Goal: Transaction & Acquisition: Purchase product/service

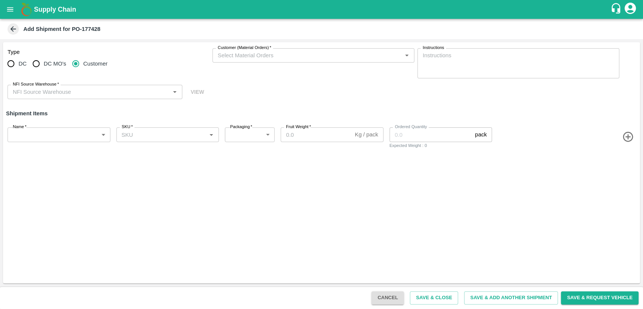
click at [14, 5] on button "open drawer" at bounding box center [10, 9] width 17 height 17
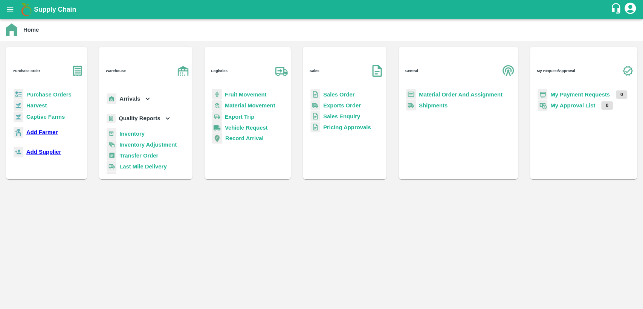
click at [41, 92] on b "Purchase Orders" at bounding box center [48, 95] width 45 height 6
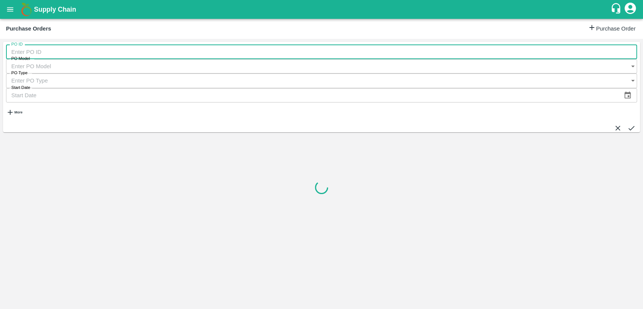
click at [40, 56] on input "PO ID" at bounding box center [321, 52] width 631 height 14
click at [17, 52] on input "PO ID" at bounding box center [321, 52] width 631 height 14
type input "174428"
click at [628, 124] on button "submit" at bounding box center [632, 128] width 8 height 8
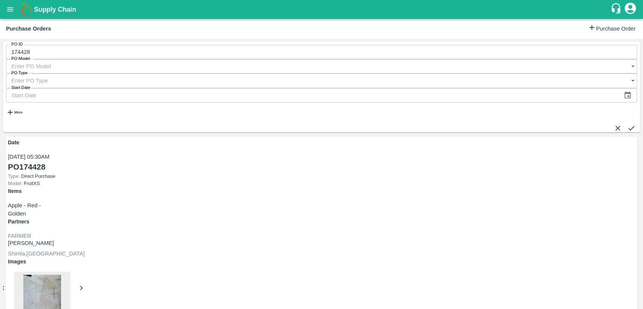
click at [21, 54] on input "174428" at bounding box center [321, 52] width 631 height 14
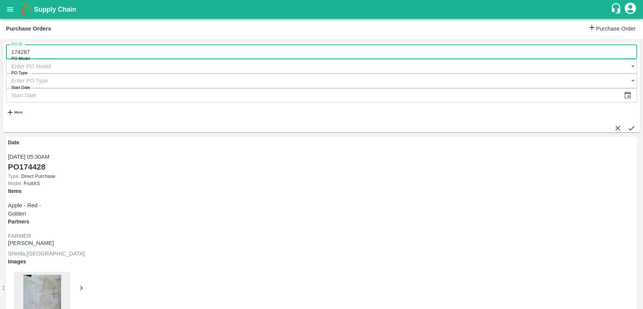
click at [44, 55] on input "174287" at bounding box center [321, 52] width 631 height 14
type input "177428"
click at [628, 124] on icon "submit" at bounding box center [632, 128] width 8 height 8
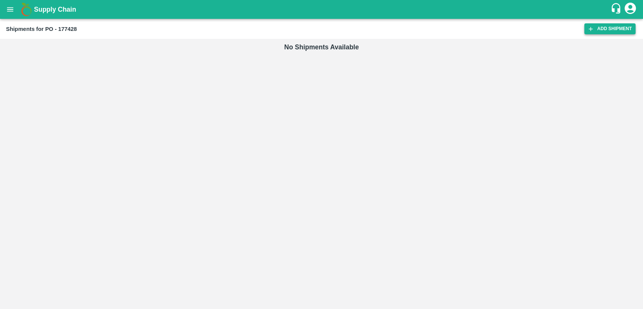
click at [600, 26] on link "Add Shipment" at bounding box center [610, 28] width 51 height 11
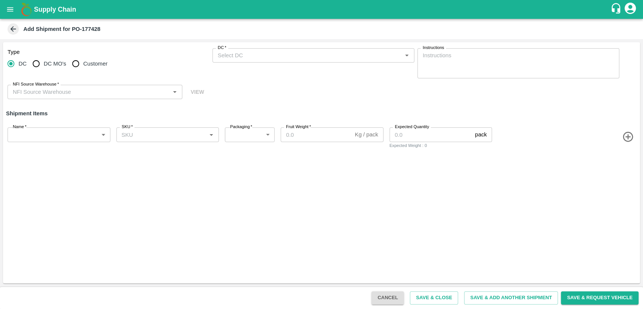
click at [78, 64] on input "Customer" at bounding box center [75, 63] width 15 height 15
radio input "true"
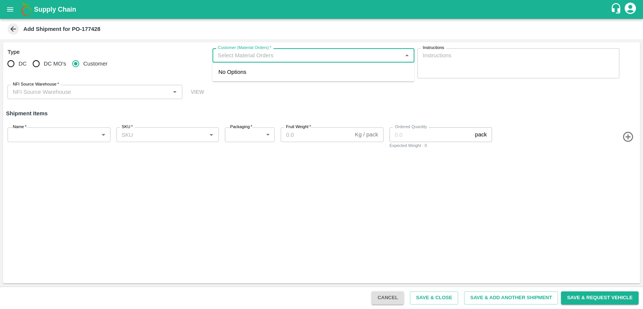
click at [271, 57] on input "Customer (Material Orders)   *" at bounding box center [307, 56] width 185 height 10
click at [11, 6] on icon "open drawer" at bounding box center [10, 9] width 8 height 8
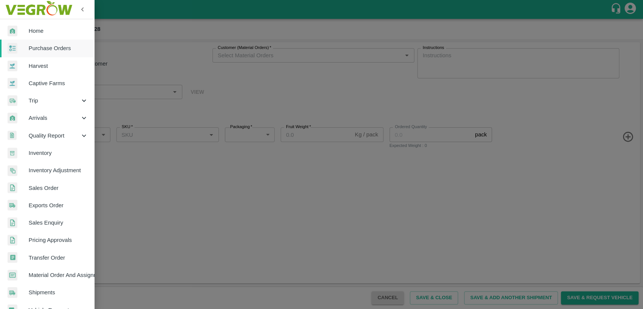
click at [58, 279] on span "Material Order And Assignment" at bounding box center [59, 275] width 60 height 8
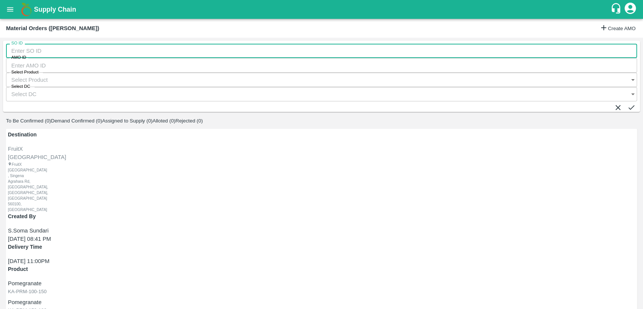
click at [47, 55] on input "SO ID" at bounding box center [321, 51] width 631 height 14
click at [39, 55] on input "SO ID" at bounding box center [321, 51] width 631 height 14
paste input "605289"
type input "605289"
click at [627, 49] on div "SO ID 605289 SO ID AMO ID AMO ID Select Product Select Product   * Select DC Se…" at bounding box center [321, 76] width 637 height 71
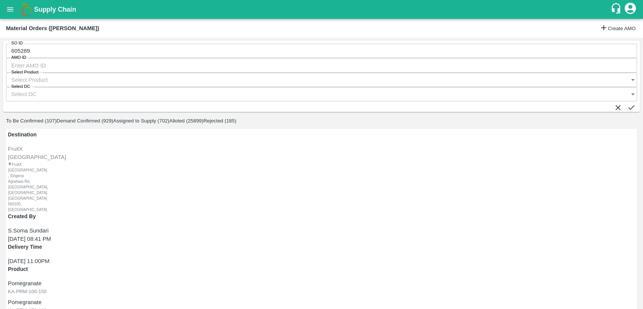
click at [628, 103] on icon "submit" at bounding box center [632, 107] width 8 height 8
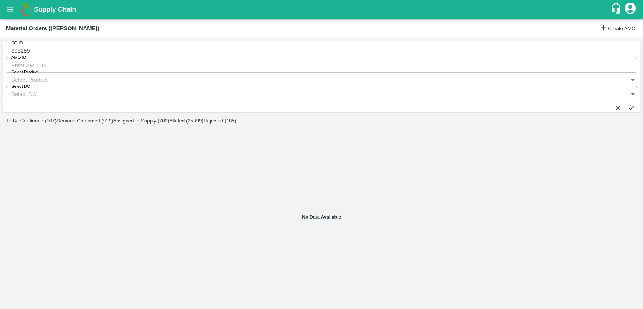
click at [628, 103] on icon "submit" at bounding box center [632, 107] width 8 height 8
click at [102, 118] on button "Demand Confirmed (1)" at bounding box center [76, 121] width 51 height 6
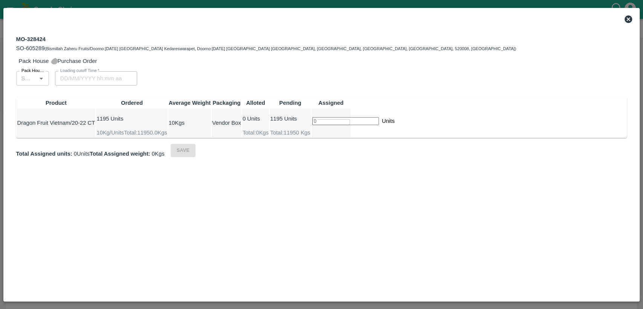
click at [58, 64] on input "Purchase Order" at bounding box center [54, 61] width 7 height 7
radio input "true"
click at [34, 83] on input "PO   *" at bounding box center [26, 79] width 16 height 10
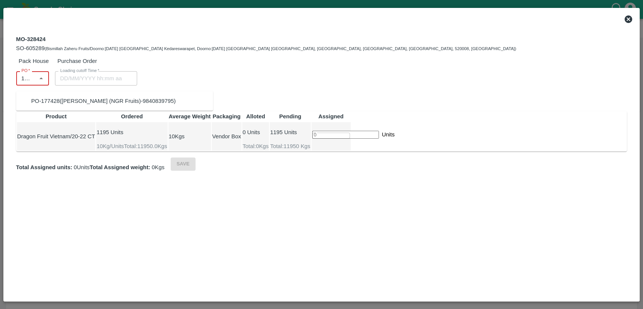
click at [58, 104] on div "PO-177428(Gopi Shanmugam (NGR Fruits)-9840839795)" at bounding box center [103, 101] width 145 height 8
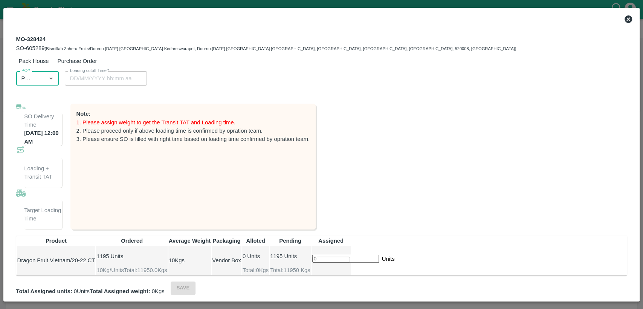
type input "PO-177428(Gopi Shanmugam (NGR Fruits)-9840839795)"
drag, startPoint x: 588, startPoint y: 189, endPoint x: 609, endPoint y: 182, distance: 22.6
click at [379, 255] on input "number" at bounding box center [345, 259] width 67 height 8
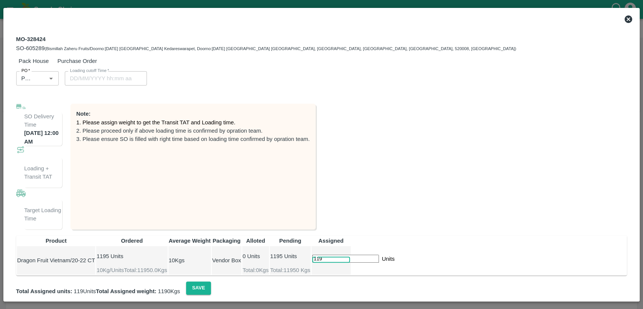
type input "1195"
type input "19/09/2025 06:00 AM"
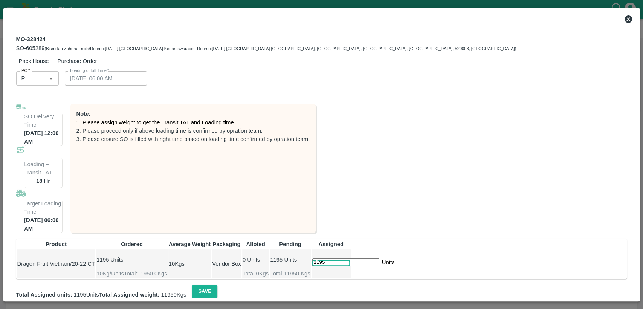
scroll to position [75, 0]
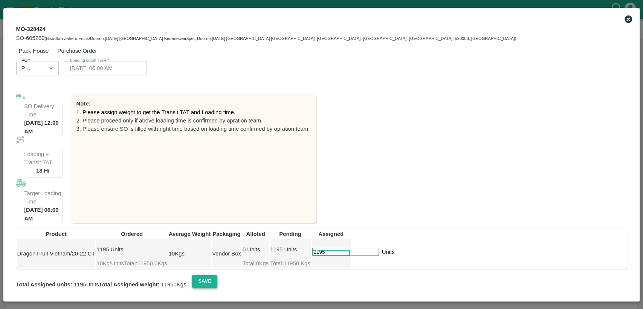
type input "1195"
click at [217, 288] on button "Save" at bounding box center [204, 281] width 25 height 13
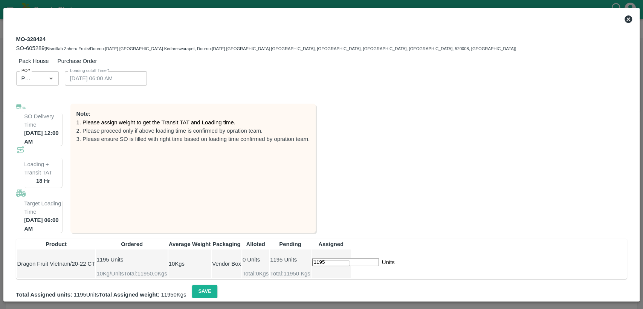
click at [626, 19] on icon at bounding box center [629, 19] width 8 height 8
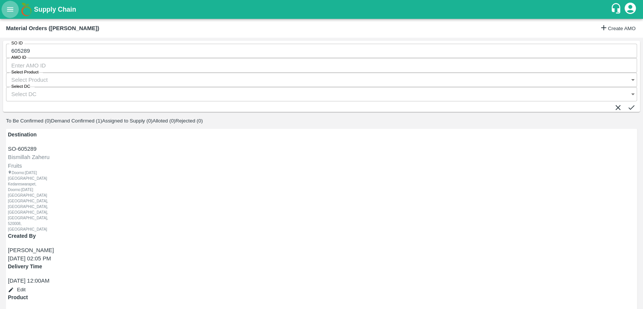
click at [6, 10] on icon "open drawer" at bounding box center [10, 9] width 8 height 8
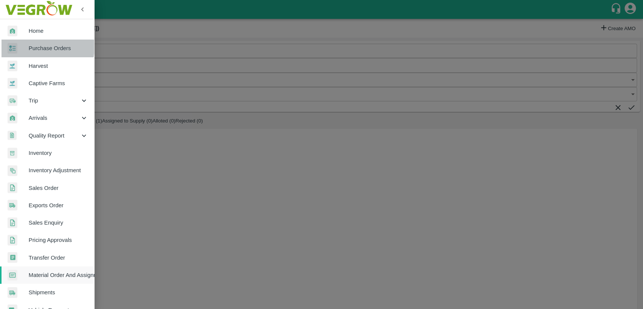
click at [29, 46] on span "Purchase Orders" at bounding box center [59, 48] width 60 height 8
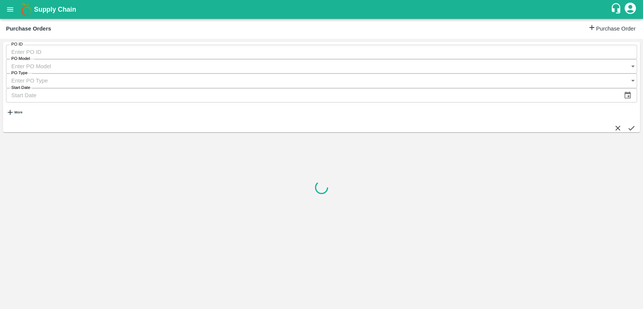
click at [46, 59] on input "PO ID" at bounding box center [321, 52] width 631 height 14
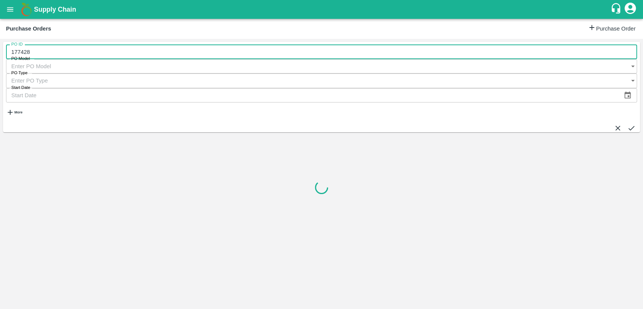
type input "177428"
click at [628, 124] on icon "submit" at bounding box center [632, 128] width 8 height 8
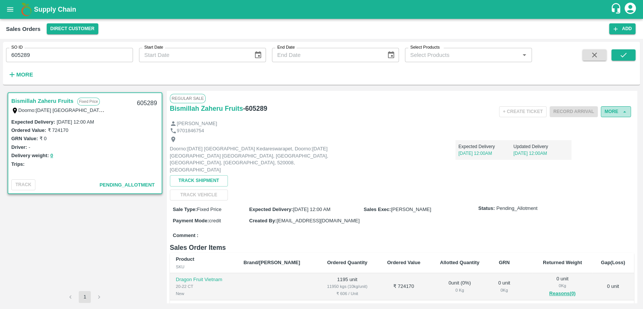
click at [607, 112] on button "More" at bounding box center [616, 111] width 30 height 11
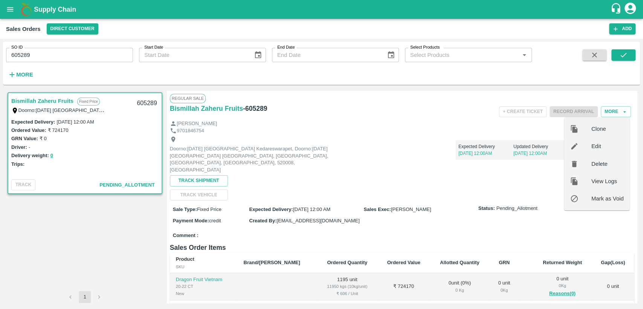
click at [590, 145] on div at bounding box center [581, 146] width 21 height 8
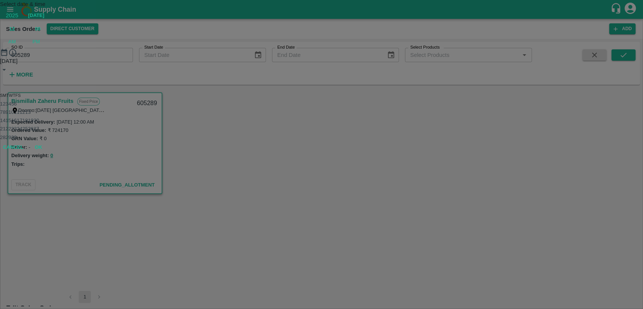
click at [6, 132] on button "21" at bounding box center [3, 129] width 6 height 6
click at [40, 46] on span "PM" at bounding box center [36, 42] width 8 height 8
type input "[DATE] 12:00 PM"
click at [51, 129] on button "OK" at bounding box center [38, 121] width 24 height 13
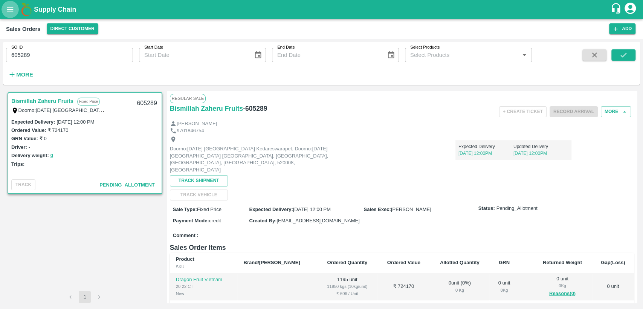
click at [6, 13] on icon "open drawer" at bounding box center [10, 9] width 8 height 8
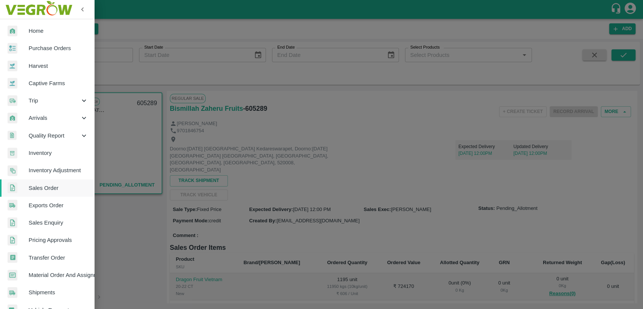
click at [158, 69] on div at bounding box center [321, 154] width 643 height 309
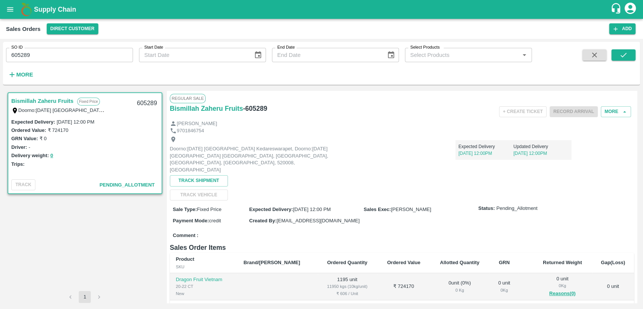
drag, startPoint x: 47, startPoint y: 55, endPoint x: 0, endPoint y: 58, distance: 47.6
click at [0, 58] on div "SO ID 605289 SO ID Start Date Start Date End Date End Date Select Products Sele…" at bounding box center [321, 174] width 643 height 270
paste input "text"
type input "603857"
click at [634, 53] on button "submit" at bounding box center [624, 54] width 24 height 11
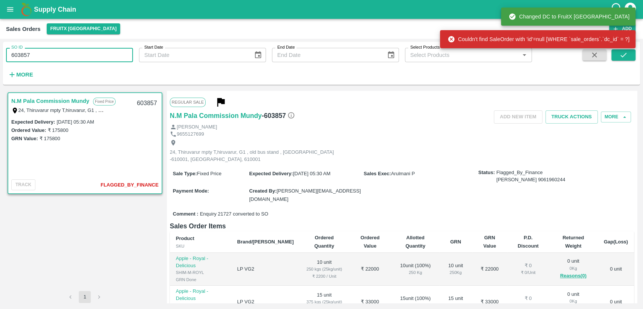
drag, startPoint x: 37, startPoint y: 51, endPoint x: 0, endPoint y: 74, distance: 44.0
click at [0, 74] on div "SO ID 603857 SO ID Start Date Start Date End Date End Date Select Products Sele…" at bounding box center [321, 174] width 643 height 270
paste input "text"
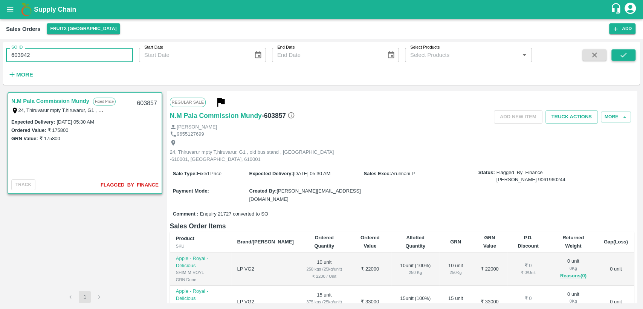
click at [624, 53] on icon "submit" at bounding box center [624, 55] width 8 height 8
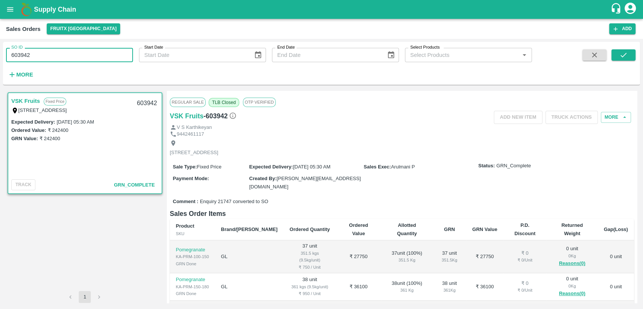
drag, startPoint x: 45, startPoint y: 54, endPoint x: 0, endPoint y: 60, distance: 45.2
click at [0, 59] on div "SO ID 603942 SO ID Start Date Start Date End Date End Date Select Products Sele…" at bounding box center [321, 174] width 643 height 270
paste input "text"
click at [625, 54] on icon "submit" at bounding box center [624, 55] width 6 height 5
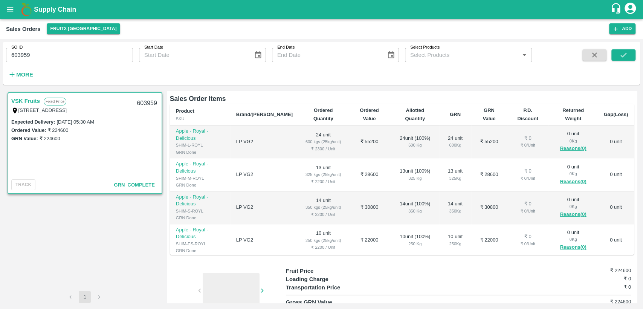
scroll to position [126, 0]
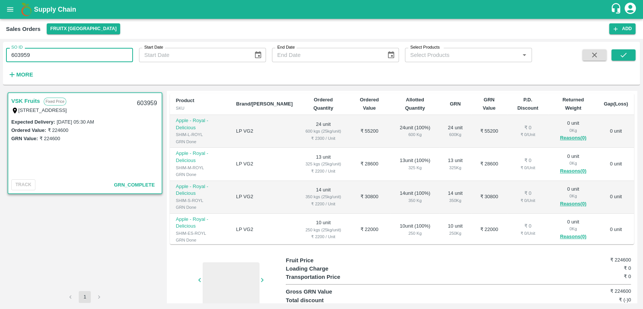
drag, startPoint x: 43, startPoint y: 57, endPoint x: 0, endPoint y: 63, distance: 43.0
click at [0, 63] on div "SO ID 603959 SO ID Start Date Start Date End Date End Date Select Products Sele…" at bounding box center [321, 174] width 643 height 270
paste input "text"
click at [626, 57] on icon "submit" at bounding box center [624, 55] width 8 height 8
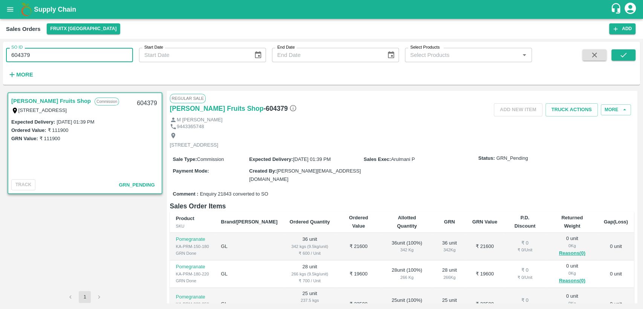
drag, startPoint x: 31, startPoint y: 49, endPoint x: 0, endPoint y: 64, distance: 34.7
click at [0, 64] on div "SO ID 604379 SO ID Start Date Start Date End Date End Date Select Products Sele…" at bounding box center [321, 174] width 643 height 270
paste input "text"
click at [627, 54] on icon "submit" at bounding box center [624, 55] width 8 height 8
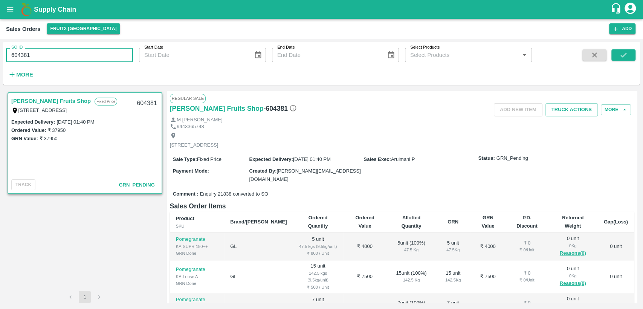
click at [0, 63] on div "SO ID 604381 SO ID Start Date Start Date End Date End Date Select Products Sele…" at bounding box center [321, 174] width 643 height 270
paste input "text"
click at [625, 56] on icon "submit" at bounding box center [624, 55] width 8 height 8
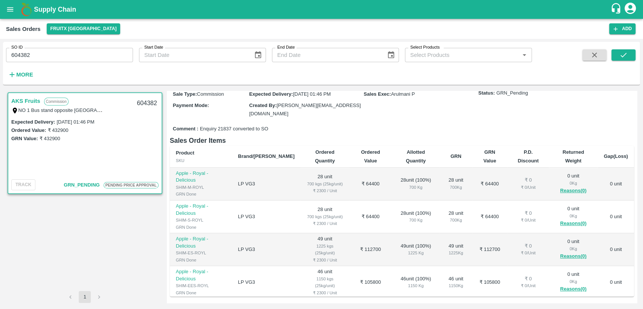
scroll to position [84, 0]
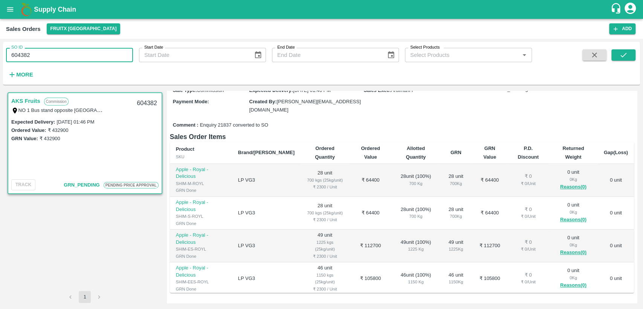
click at [0, 61] on div "SO ID 604382 SO ID Start Date Start Date End Date End Date Select Products Sele…" at bounding box center [321, 174] width 643 height 270
paste input "text"
click at [629, 57] on button "submit" at bounding box center [624, 54] width 24 height 11
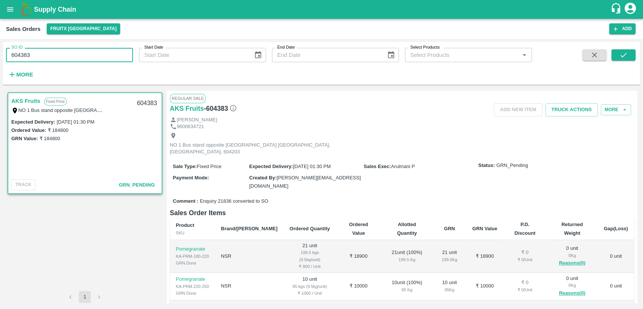
click at [0, 58] on div "SO ID 604383 SO ID Start Date Start Date End Date End Date Select Products Sele…" at bounding box center [321, 174] width 643 height 270
paste input "text"
click at [624, 55] on icon "submit" at bounding box center [624, 55] width 8 height 8
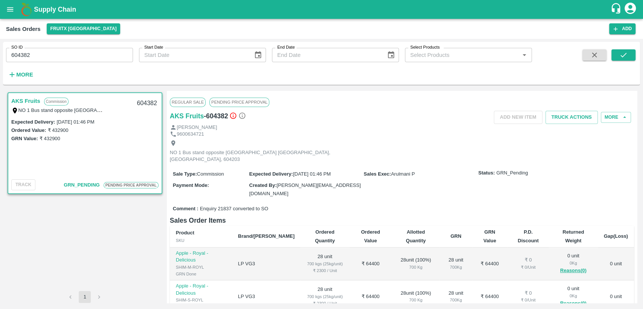
click at [33, 58] on input "604382" at bounding box center [69, 55] width 127 height 14
paste input "text"
drag, startPoint x: 18, startPoint y: 58, endPoint x: 0, endPoint y: 63, distance: 18.6
click at [0, 63] on div "SO ID 60438604383 SO ID Start Date Start Date End Date End Date Select Products…" at bounding box center [321, 174] width 643 height 270
paste input "text"
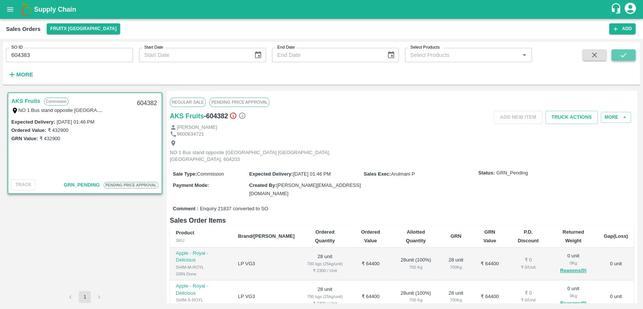
click at [623, 53] on icon "submit" at bounding box center [624, 55] width 8 height 8
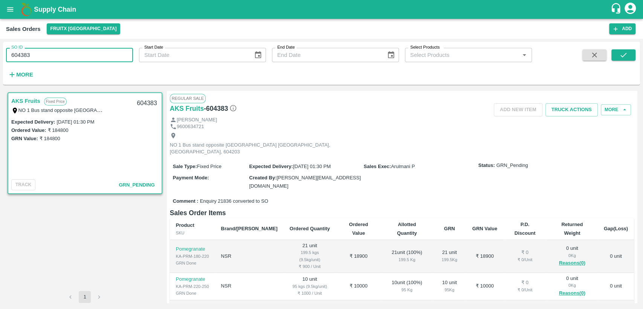
drag, startPoint x: 37, startPoint y: 58, endPoint x: 0, endPoint y: 58, distance: 36.6
click at [0, 58] on div "SO ID 604383 SO ID Start Date Start Date End Date End Date Select Products Sele…" at bounding box center [321, 174] width 643 height 270
paste input "text"
type input "605090"
click at [623, 51] on icon "submit" at bounding box center [624, 55] width 8 height 8
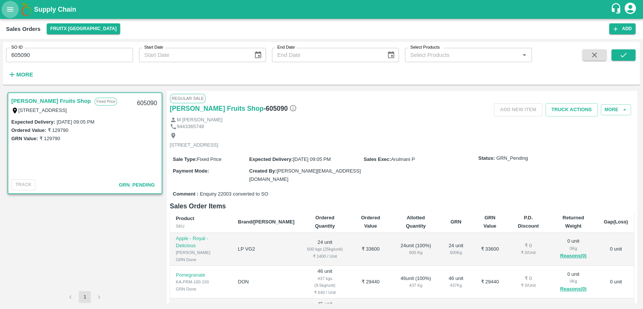
click at [12, 14] on button "open drawer" at bounding box center [10, 9] width 17 height 17
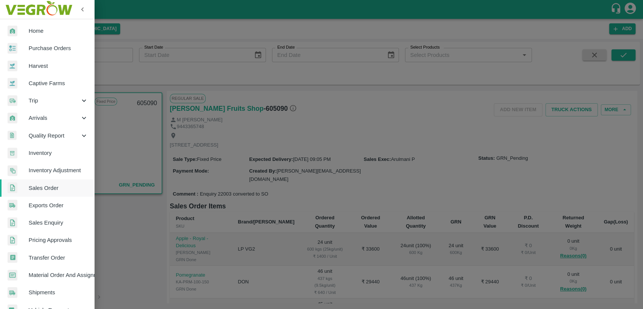
click at [58, 151] on span "Inventory" at bounding box center [59, 153] width 60 height 8
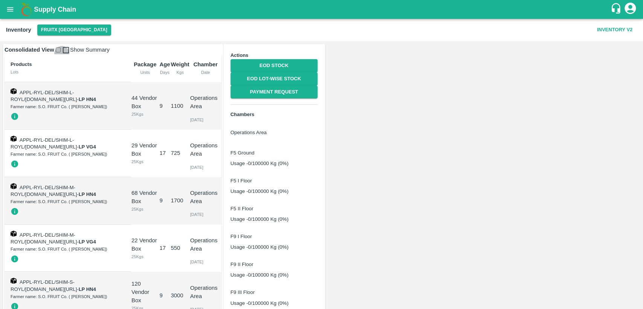
click at [61, 52] on input "checkbox" at bounding box center [58, 49] width 5 height 5
checkbox input "true"
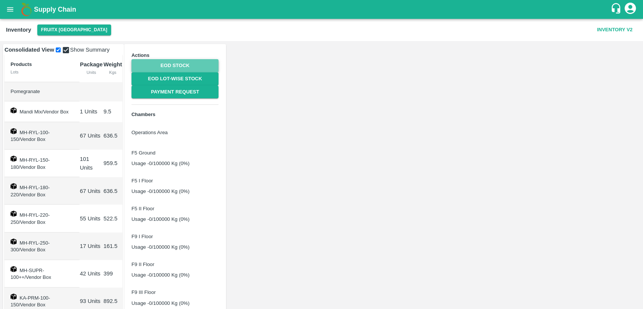
click at [219, 69] on link "EOD Stock" at bounding box center [175, 65] width 87 height 13
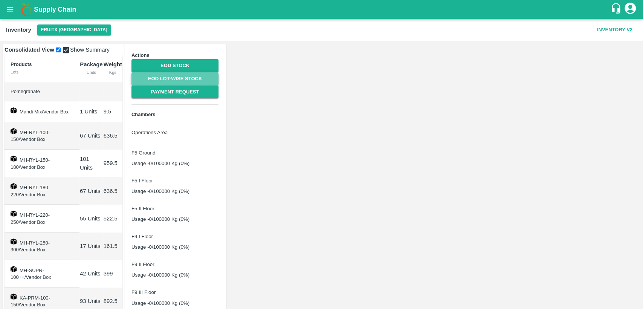
click at [219, 72] on link "EOD Lot-wise Stock" at bounding box center [175, 78] width 87 height 13
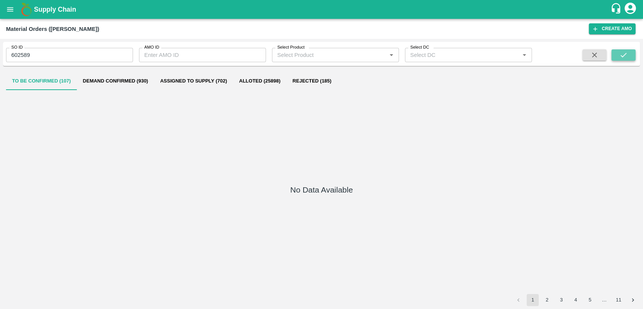
click at [632, 53] on button "submit" at bounding box center [624, 54] width 24 height 11
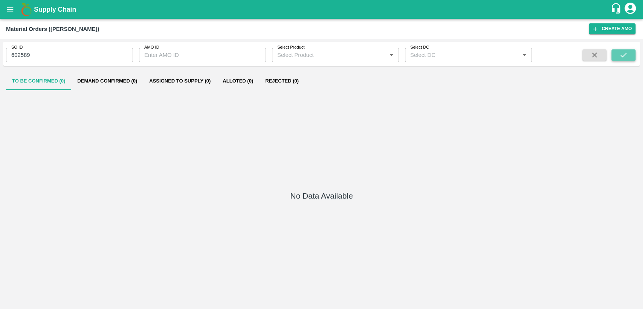
click at [627, 54] on icon "submit" at bounding box center [624, 55] width 8 height 8
click at [628, 55] on button "submit" at bounding box center [624, 54] width 24 height 11
drag, startPoint x: 49, startPoint y: 55, endPoint x: 0, endPoint y: 59, distance: 48.8
click at [0, 59] on div "SO ID 602589 SO ID AMO ID AMO ID Select Product Select Product   * Select DC Se…" at bounding box center [321, 174] width 643 height 270
type input "602589"
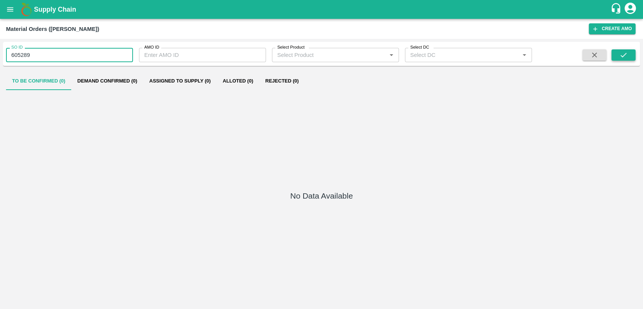
type input "605289"
click at [620, 55] on icon "submit" at bounding box center [624, 55] width 8 height 8
click at [101, 86] on button "Demand Confirmed (1)" at bounding box center [107, 81] width 72 height 18
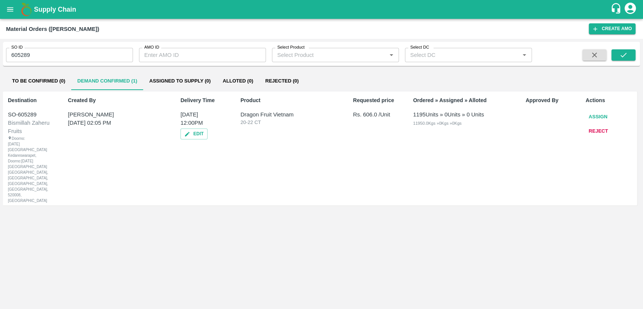
click at [600, 115] on button "Assign" at bounding box center [598, 116] width 25 height 13
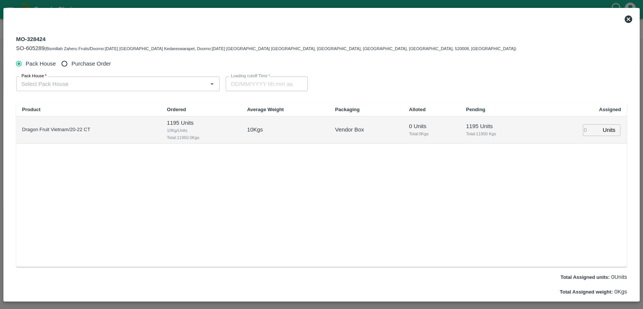
click at [66, 66] on input "Purchase Order" at bounding box center [65, 64] width 14 height 14
radio input "true"
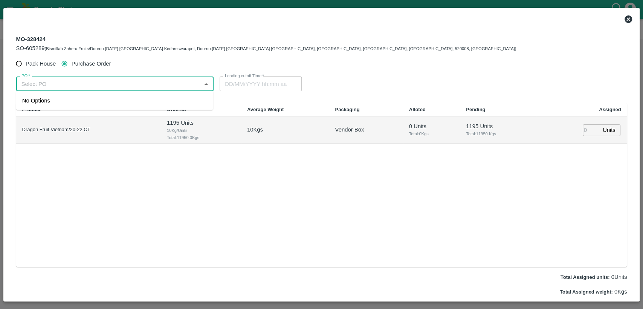
click at [60, 86] on input "PO   *" at bounding box center [108, 84] width 181 height 10
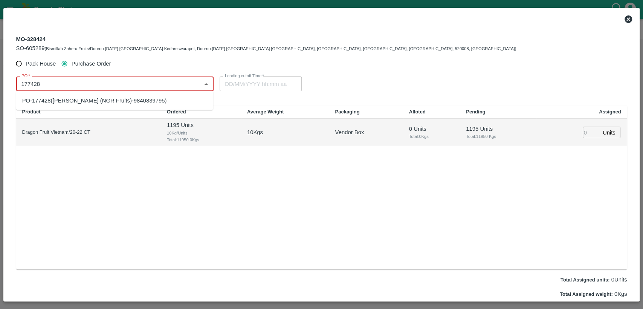
click at [63, 96] on div "PO-177428(Gopi Shanmugam (NGR Fruits)-9840839795)" at bounding box center [94, 100] width 145 height 8
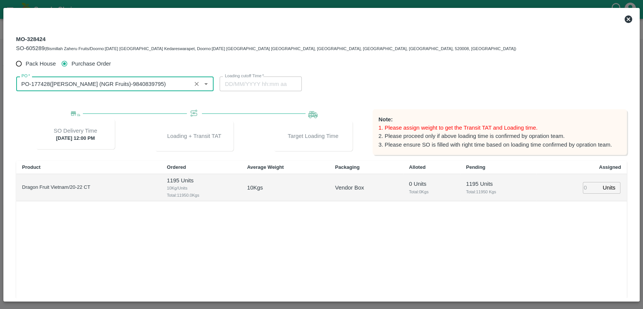
type input "PO-177428(Gopi Shanmugam (NGR Fruits)-9840839795)"
click at [588, 191] on input "number" at bounding box center [591, 188] width 17 height 12
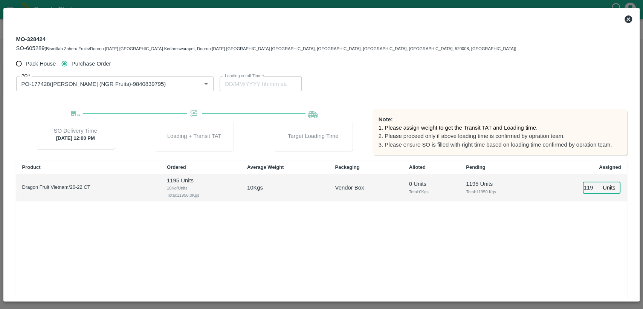
type input "1195"
type input "20/09/2025 05:50 PM"
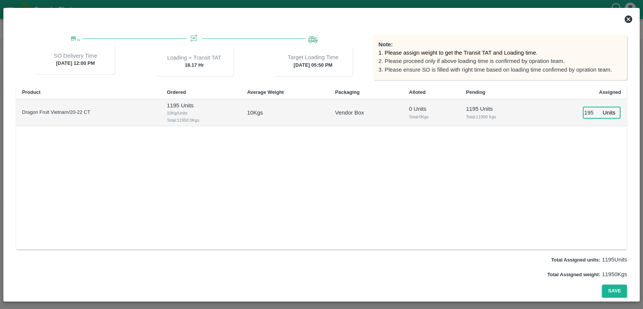
type input "1195"
click at [613, 289] on button "Save" at bounding box center [614, 291] width 25 height 13
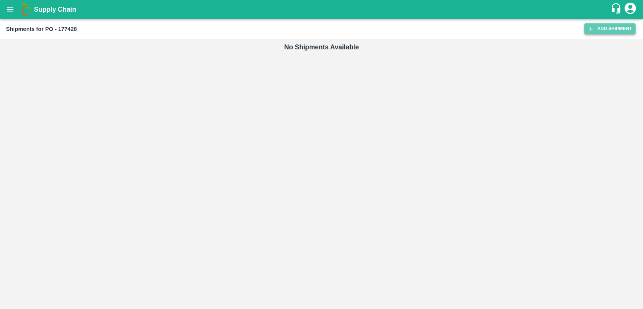
click at [630, 30] on link "Add Shipment" at bounding box center [610, 28] width 51 height 11
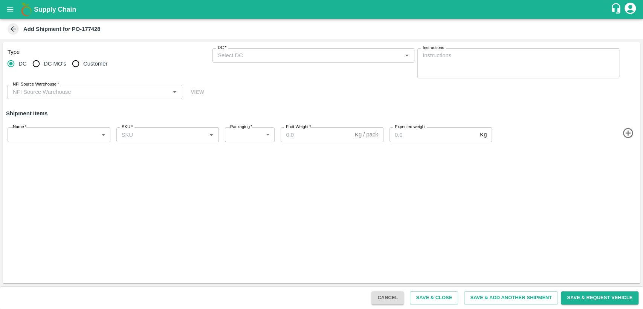
click at [90, 63] on span "Customer" at bounding box center [95, 64] width 24 height 8
click at [83, 63] on input "Customer" at bounding box center [75, 63] width 15 height 15
radio input "true"
click at [74, 64] on input "Customer" at bounding box center [75, 63] width 15 height 15
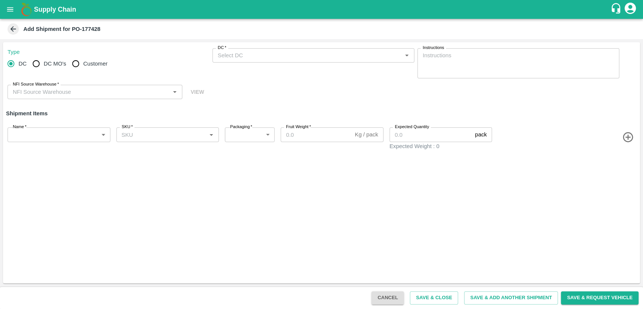
radio input "true"
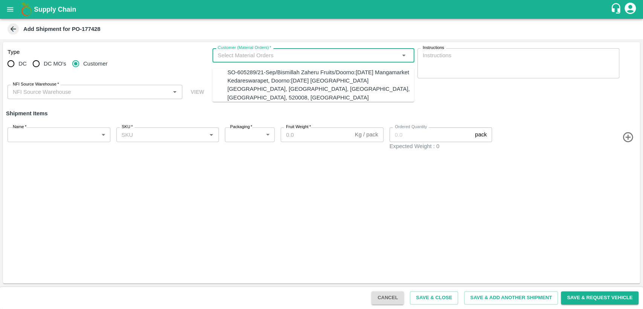
click at [271, 51] on input "Customer (Material Orders)   *" at bounding box center [307, 56] width 185 height 10
click at [274, 76] on div "SO-605289/21-Sep/Bismillah Zaheru Fruits/Doorno:[DATE] Mangamarket Kedareswarap…" at bounding box center [321, 85] width 187 height 34
type input "SO-605289/21-Sep/Bismillah Zaheru Fruits/Doorno:[DATE] Mangamarket Kedareswarap…"
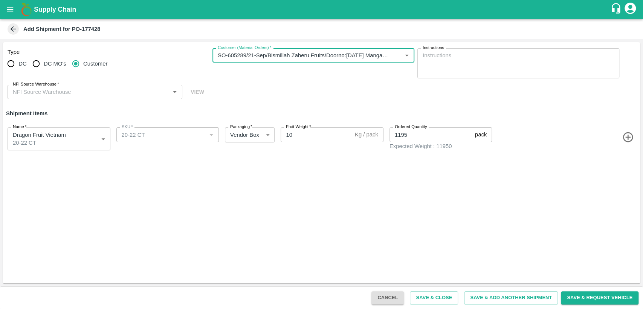
click at [77, 91] on input "NFI Source Warehouse   *" at bounding box center [89, 92] width 158 height 10
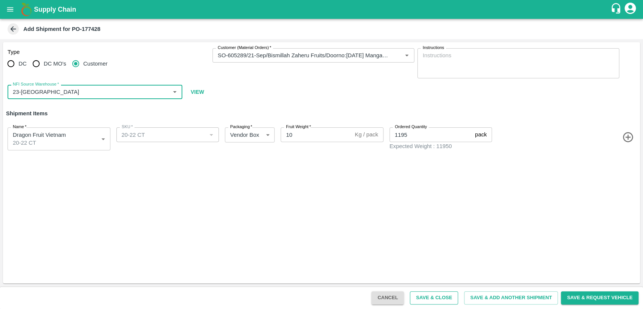
type input "23-[GEOGRAPHIC_DATA]"
click at [429, 299] on button "Save & Close" at bounding box center [434, 297] width 48 height 13
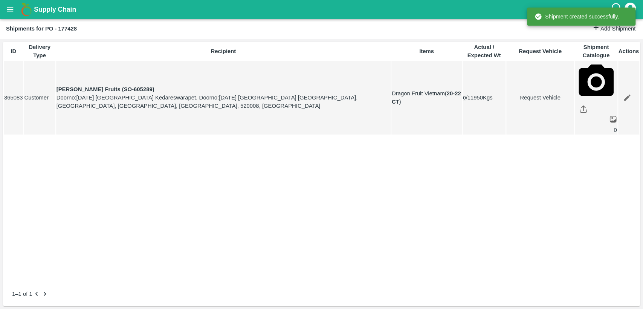
click at [8, 9] on icon "open drawer" at bounding box center [10, 9] width 6 height 4
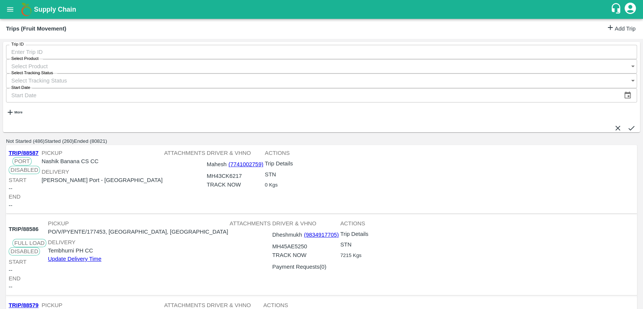
click at [628, 28] on link "Add Trip" at bounding box center [620, 28] width 29 height 11
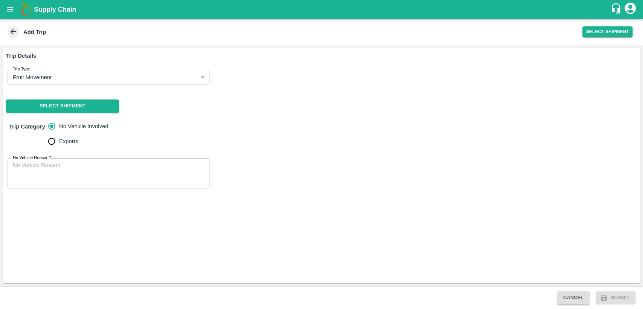
click at [45, 79] on body "Supply Chain Add Trip Select Shipment Trip Details Trip Type Fruit Movement 1 T…" at bounding box center [321, 154] width 643 height 309
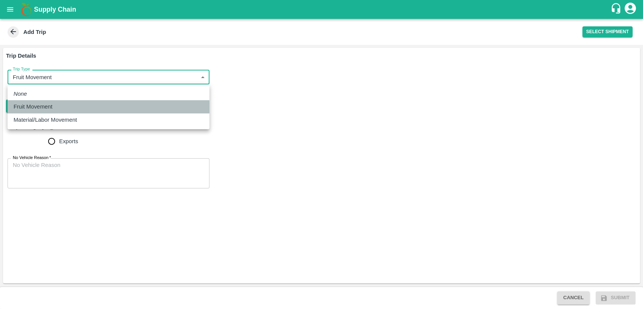
click at [53, 107] on div "Fruit Movement" at bounding box center [35, 107] width 43 height 8
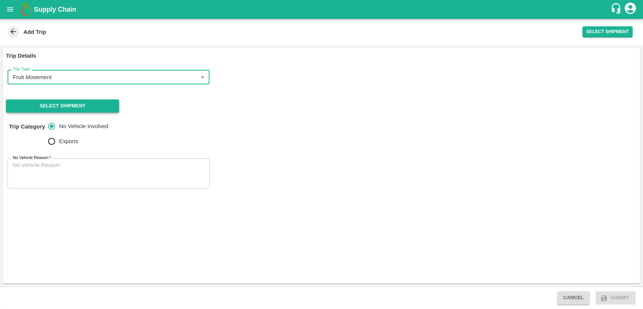
click at [73, 108] on button "Select Shipment" at bounding box center [62, 106] width 113 height 13
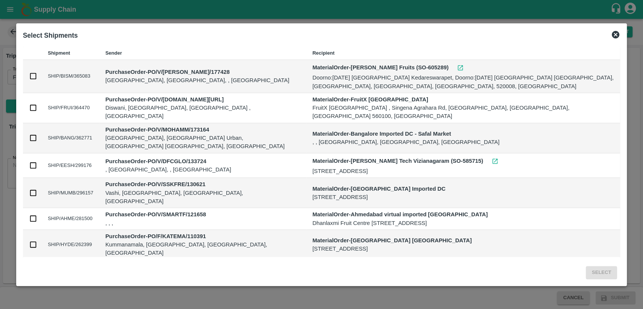
click at [30, 73] on input "checkbox" at bounding box center [33, 76] width 8 height 8
checkbox input "true"
click at [602, 273] on button "Select" at bounding box center [601, 272] width 31 height 13
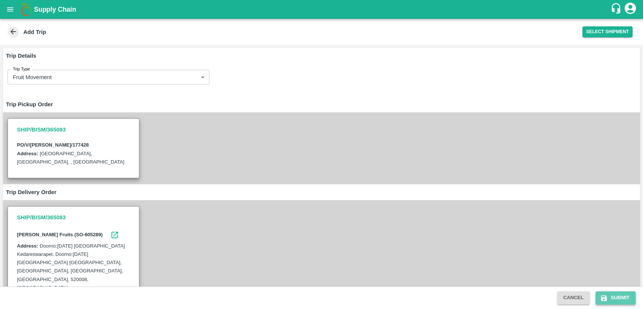
click at [616, 299] on button "Submit" at bounding box center [616, 297] width 40 height 13
click at [619, 297] on button "Submit" at bounding box center [616, 297] width 40 height 13
click at [10, 11] on icon "open drawer" at bounding box center [10, 9] width 6 height 4
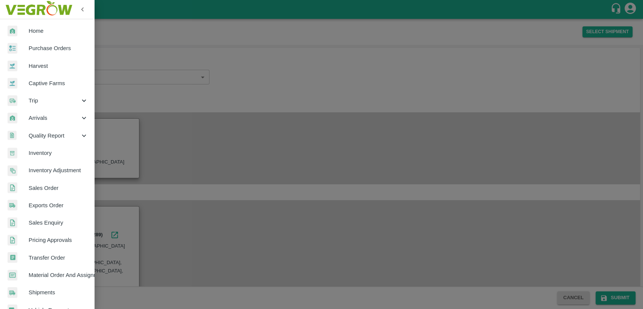
click at [29, 31] on span "Home" at bounding box center [59, 31] width 60 height 8
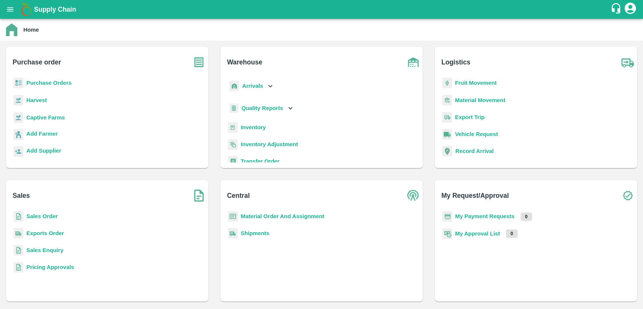
click at [11, 10] on icon "open drawer" at bounding box center [10, 9] width 8 height 8
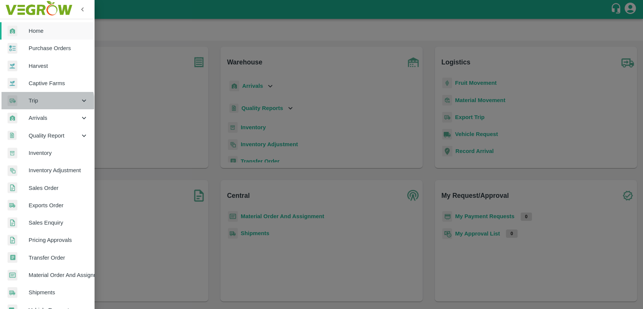
click at [45, 103] on span "Trip" at bounding box center [54, 100] width 51 height 8
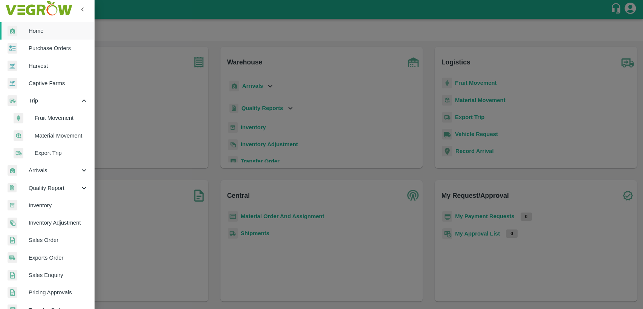
click at [69, 118] on span "Fruit Movement" at bounding box center [62, 118] width 54 height 8
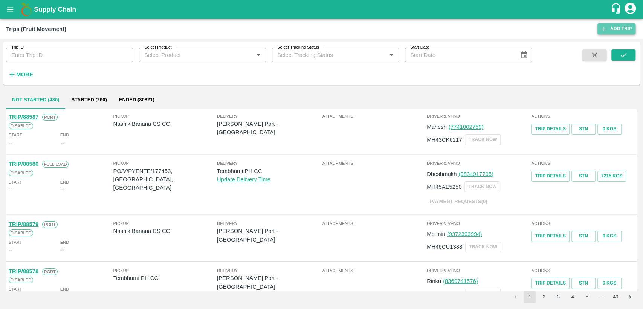
click at [618, 28] on link "Add Trip" at bounding box center [617, 28] width 38 height 11
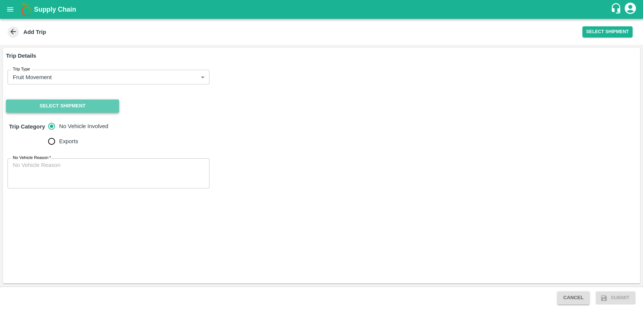
click at [55, 109] on button "Select Shipment" at bounding box center [62, 106] width 113 height 13
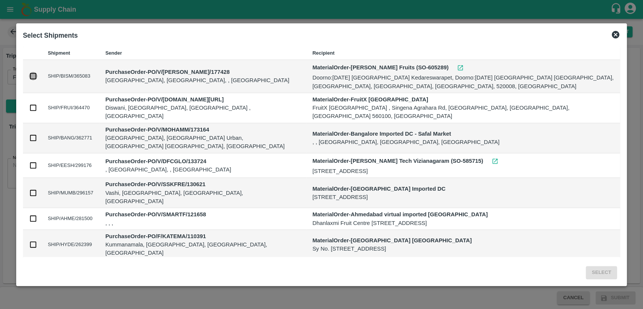
click at [31, 75] on input "checkbox" at bounding box center [33, 76] width 8 height 8
checkbox input "true"
click at [607, 272] on button "Select" at bounding box center [601, 272] width 31 height 13
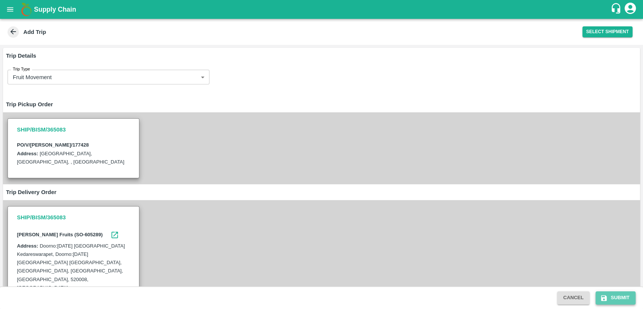
click at [614, 302] on button "Submit" at bounding box center [616, 297] width 40 height 13
click at [617, 294] on button "Submit" at bounding box center [616, 297] width 40 height 13
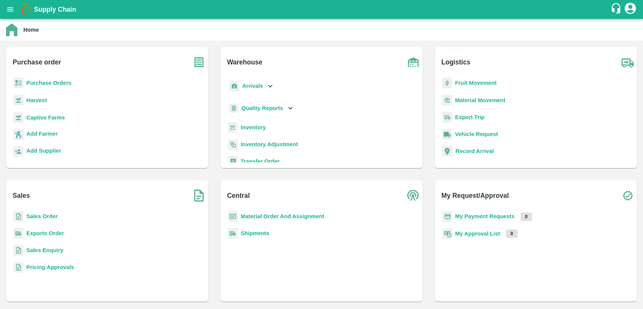
click at [12, 6] on icon "open drawer" at bounding box center [10, 9] width 8 height 8
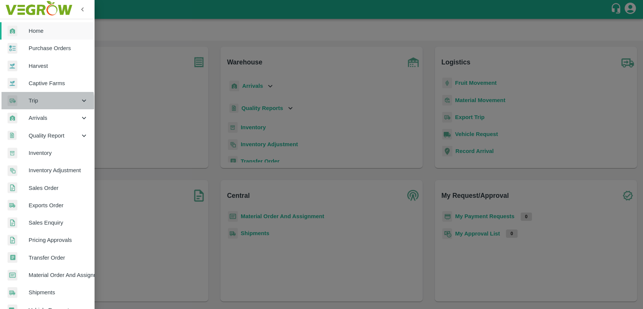
click at [31, 103] on span "Trip" at bounding box center [54, 100] width 51 height 8
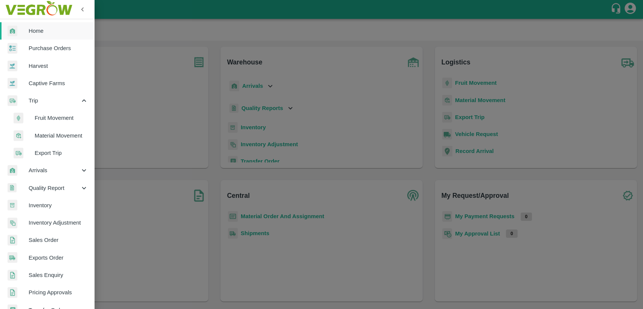
click at [37, 116] on span "Fruit Movement" at bounding box center [62, 118] width 54 height 8
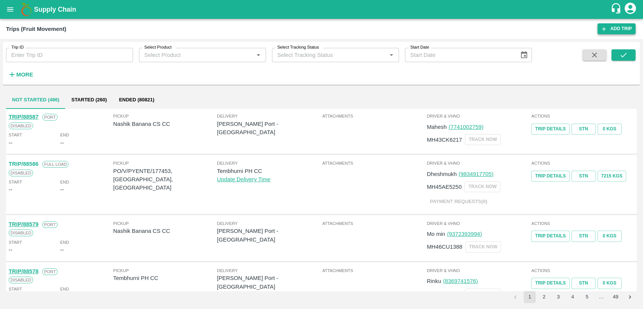
click at [610, 29] on link "Add Trip" at bounding box center [617, 28] width 38 height 11
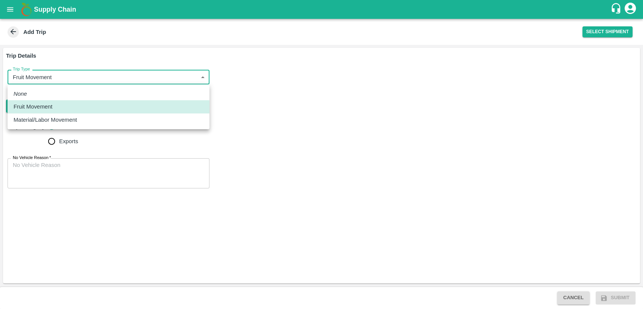
click at [64, 78] on body "Supply Chain Add Trip Select Shipment Trip Details Trip Type Fruit Movement 1 T…" at bounding box center [321, 154] width 643 height 309
click at [49, 108] on p "Fruit Movement" at bounding box center [33, 107] width 39 height 8
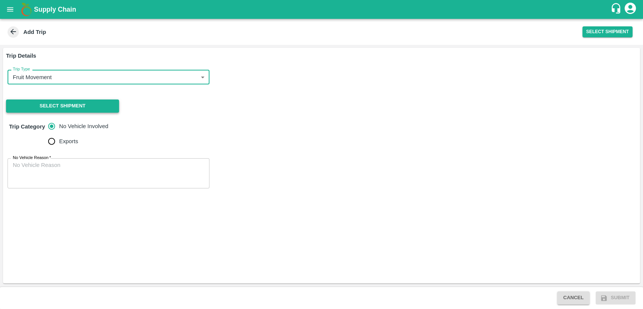
click at [61, 106] on button "Select Shipment" at bounding box center [62, 106] width 113 height 13
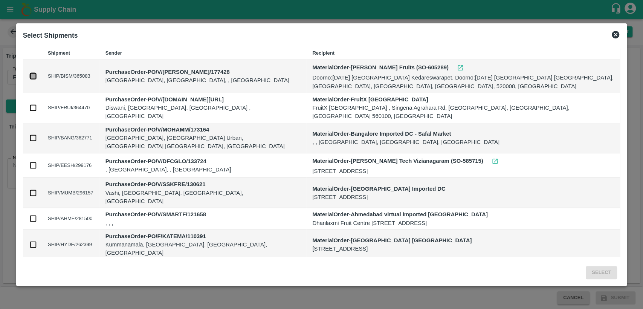
click at [36, 74] on input "checkbox" at bounding box center [33, 76] width 8 height 8
checkbox input "true"
click at [598, 272] on button "Select" at bounding box center [601, 272] width 31 height 13
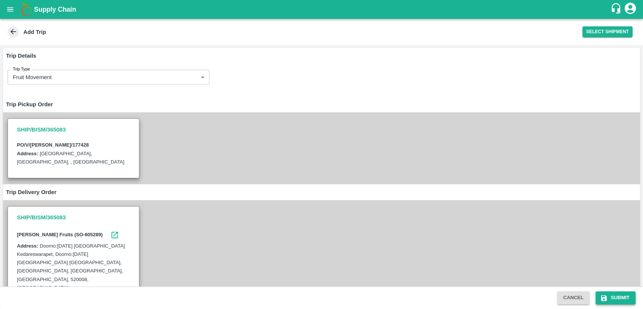
click at [617, 299] on button "Submit" at bounding box center [616, 297] width 40 height 13
click at [618, 298] on button "Submit" at bounding box center [616, 297] width 40 height 13
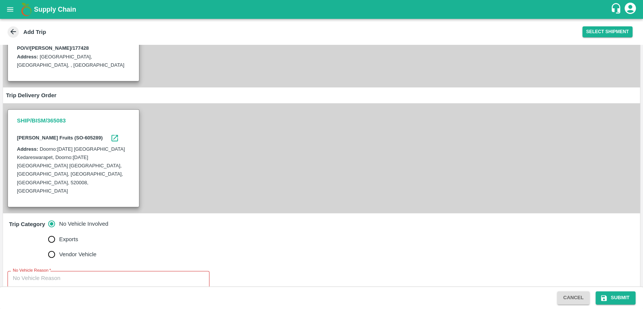
scroll to position [104, 0]
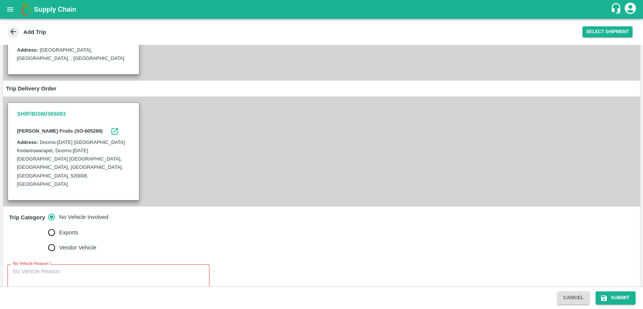
click at [56, 268] on textarea "No Vehicle Reason   *" at bounding box center [108, 280] width 191 height 24
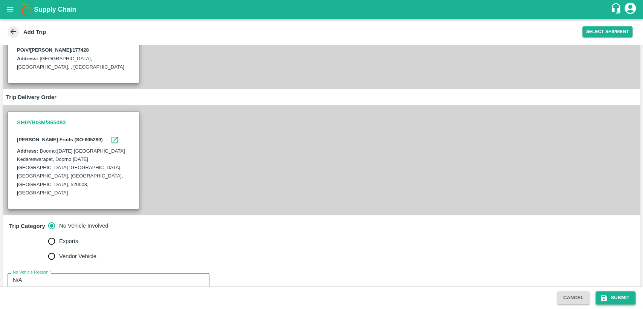
type textarea "N/A"
click at [615, 299] on button "Submit" at bounding box center [616, 297] width 40 height 13
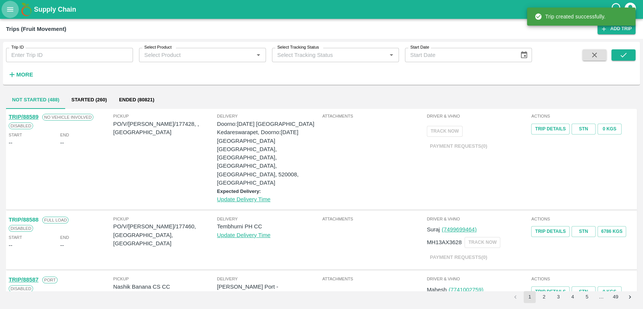
click at [12, 12] on icon "open drawer" at bounding box center [10, 9] width 8 height 8
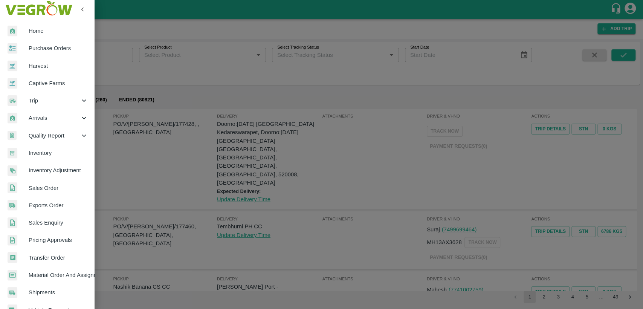
click at [51, 51] on span "Purchase Orders" at bounding box center [59, 48] width 60 height 8
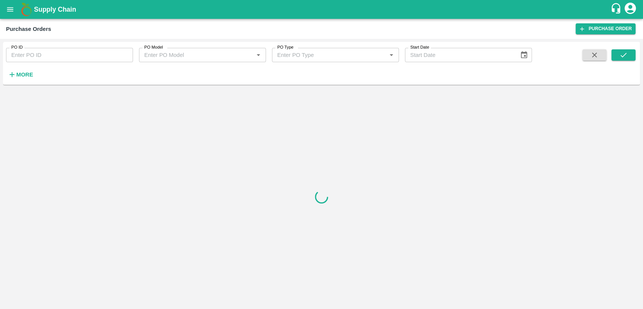
click at [46, 53] on input "PO ID" at bounding box center [69, 55] width 127 height 14
type input "177428"
click at [620, 57] on icon "submit" at bounding box center [624, 55] width 8 height 8
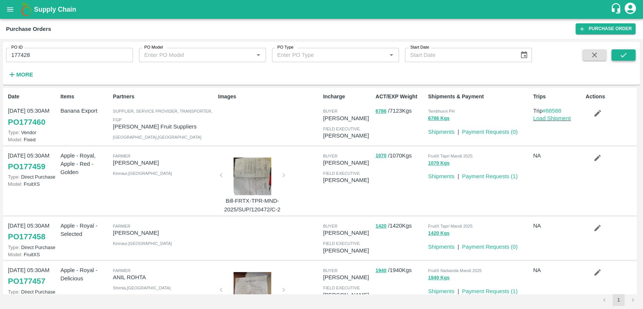
click at [621, 56] on icon "submit" at bounding box center [624, 55] width 8 height 8
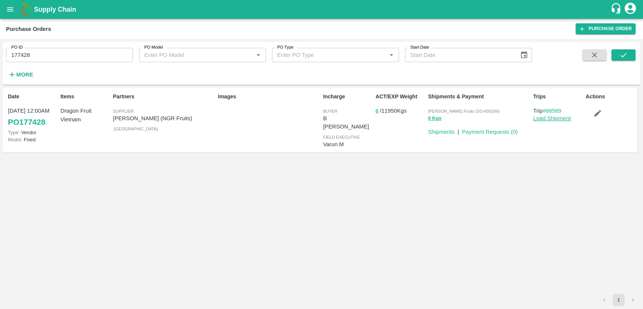
click at [557, 118] on link "Load Shipment" at bounding box center [552, 118] width 38 height 6
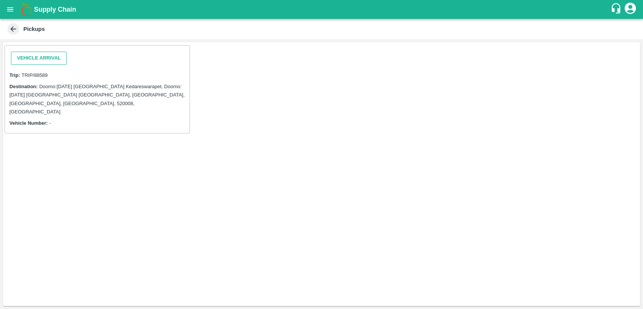
click at [31, 58] on button "Vehicle Arrival" at bounding box center [39, 58] width 56 height 13
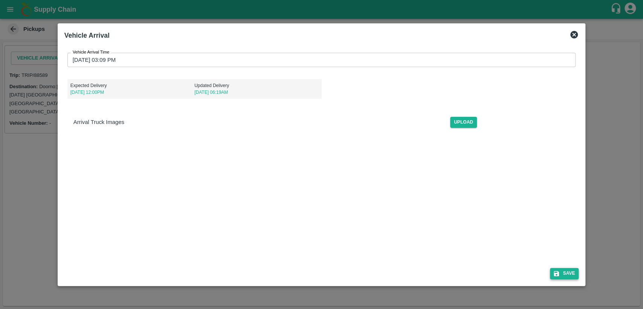
click at [575, 273] on button "Save" at bounding box center [564, 273] width 29 height 11
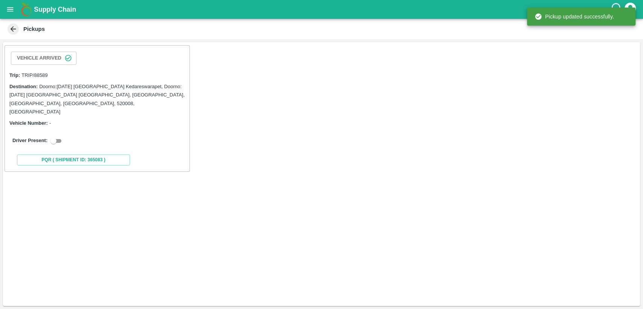
click at [58, 136] on input "checkbox" at bounding box center [53, 140] width 27 height 9
checkbox input "true"
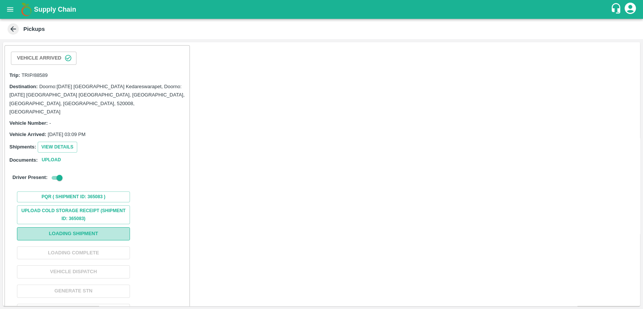
click at [77, 227] on button "Loading Shipment" at bounding box center [73, 233] width 113 height 13
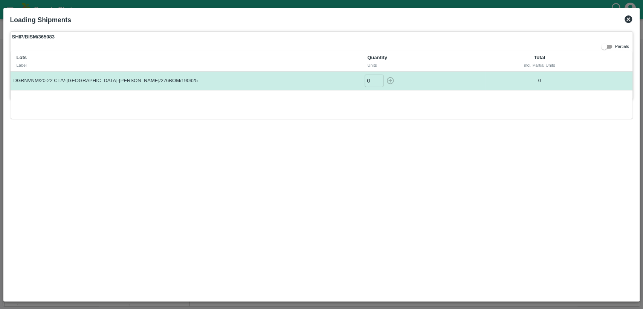
click at [628, 15] on icon at bounding box center [629, 19] width 8 height 8
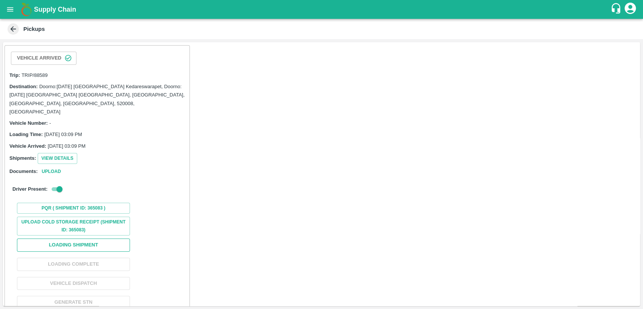
click at [83, 239] on button "Loading Shipment" at bounding box center [73, 245] width 113 height 13
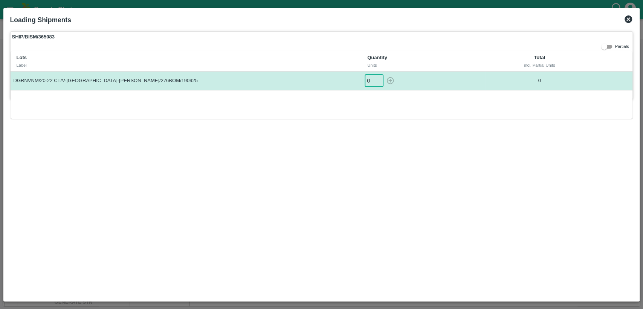
click at [371, 80] on input "0" at bounding box center [374, 81] width 19 height 12
click at [390, 84] on icon "button" at bounding box center [390, 80] width 7 height 7
type input "0"
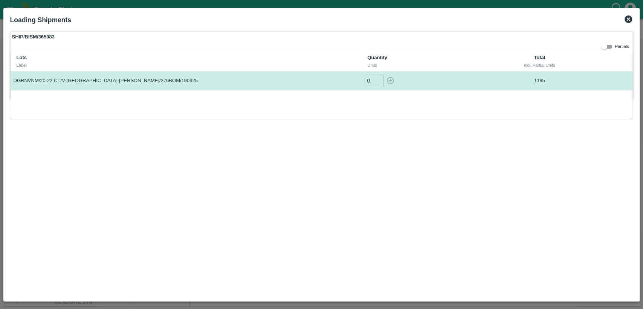
click at [627, 19] on icon at bounding box center [629, 19] width 8 height 8
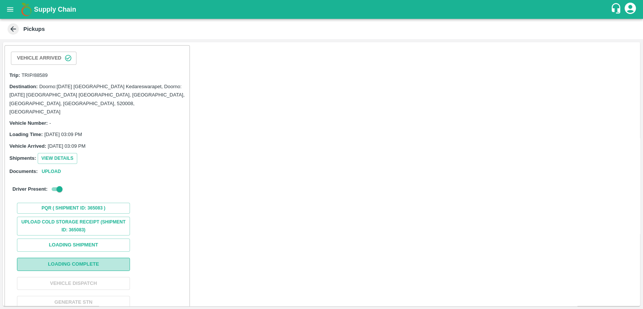
click at [84, 258] on button "Loading Complete" at bounding box center [73, 264] width 113 height 13
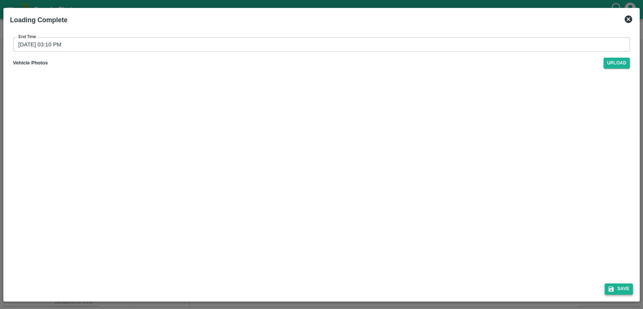
click at [625, 288] on button "Save" at bounding box center [619, 288] width 29 height 11
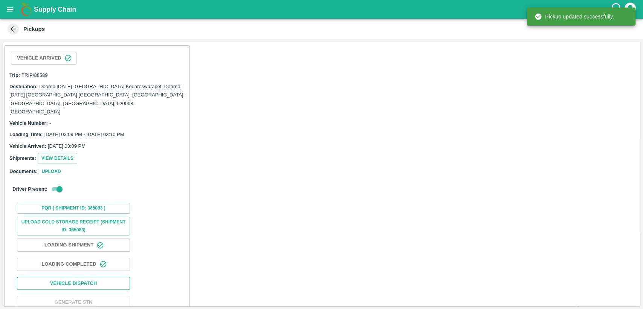
click at [102, 277] on button "Vehicle Dispatch" at bounding box center [73, 283] width 113 height 13
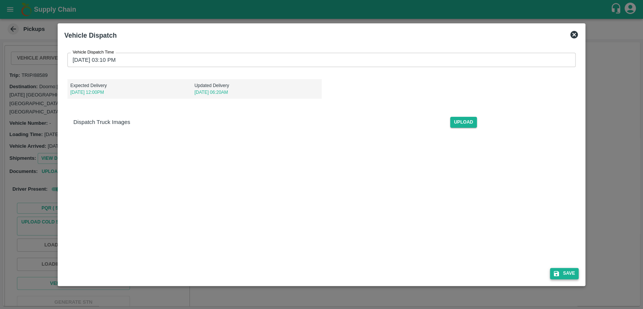
click at [564, 275] on button "Save" at bounding box center [564, 273] width 29 height 11
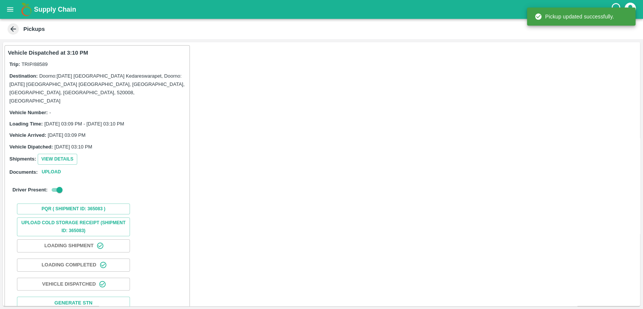
click at [6, 6] on icon "open drawer" at bounding box center [10, 9] width 8 height 8
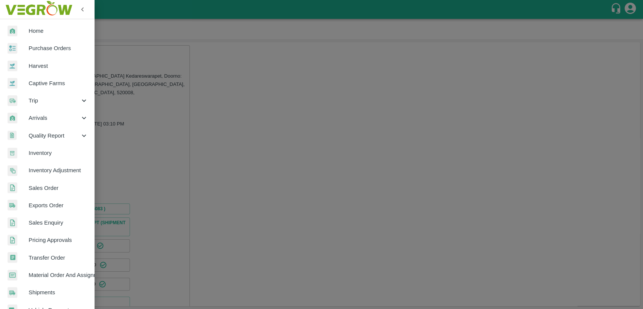
click at [26, 47] on div at bounding box center [18, 48] width 21 height 11
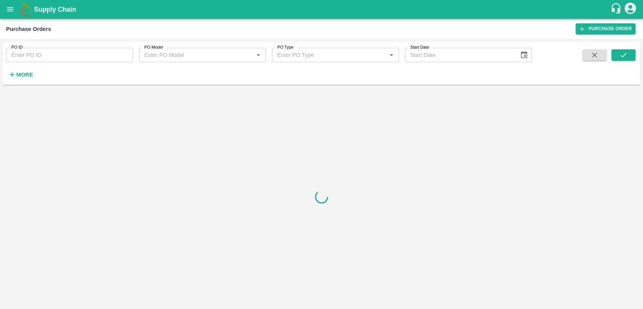
click at [28, 57] on input "PO ID" at bounding box center [69, 55] width 127 height 14
type input "177428"
click at [629, 58] on button "submit" at bounding box center [624, 54] width 24 height 11
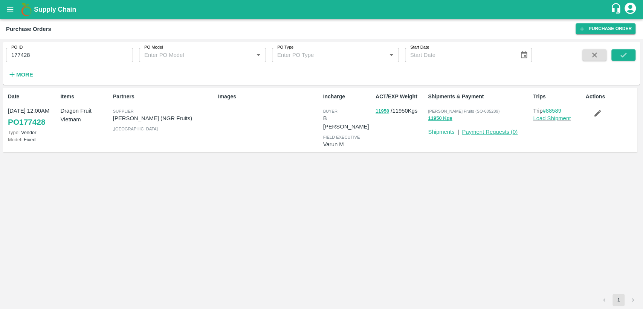
click at [486, 132] on link "Payment Requests ( 0 )" at bounding box center [490, 132] width 56 height 6
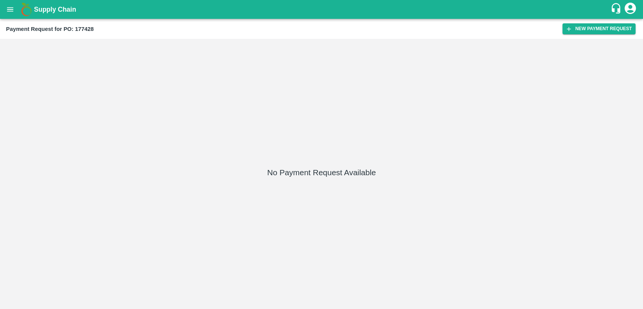
click at [579, 23] on div "Payment Request for PO: 177428 New Payment Request" at bounding box center [321, 29] width 643 height 20
click at [580, 29] on button "New Payment Request" at bounding box center [599, 28] width 73 height 11
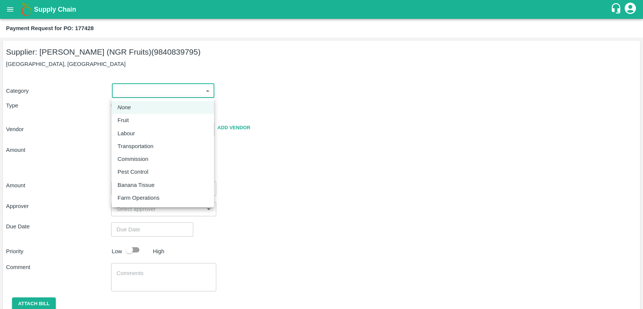
click at [152, 89] on body "Supply Chain Payment Request for PO: 177428 Supplier: [PERSON_NAME] (NGR Fruits…" at bounding box center [321, 154] width 643 height 309
click at [152, 122] on div "Fruit" at bounding box center [163, 120] width 90 height 8
type input "1"
type input "[PERSON_NAME] (NGR Fruits) - 9840839795(Supplier)"
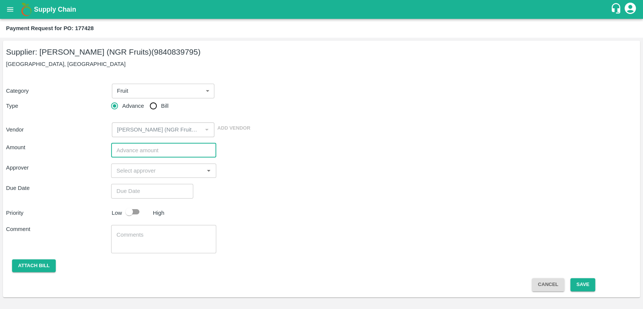
click at [135, 154] on input "number" at bounding box center [163, 150] width 105 height 14
paste input "717000"
type input "717000"
click at [142, 174] on input "input" at bounding box center [157, 171] width 88 height 10
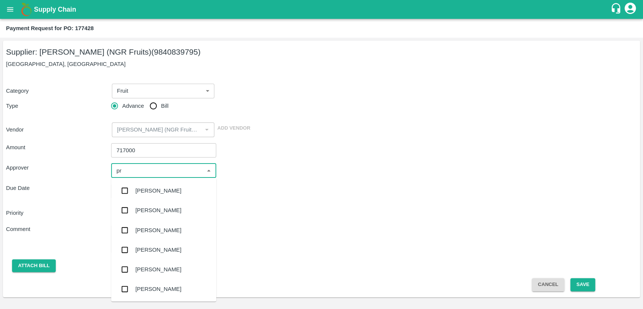
type input "pra"
click at [160, 253] on div "[PERSON_NAME]" at bounding box center [158, 250] width 46 height 8
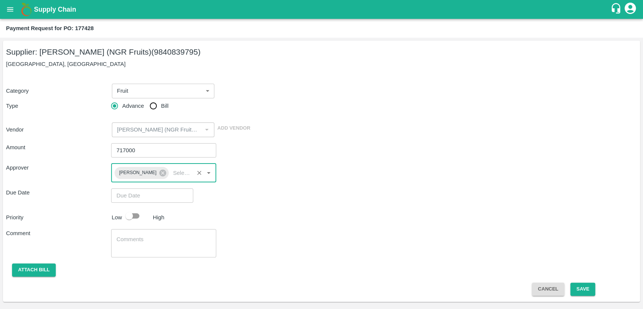
type input "DD/MM/YYYY hh:mm aa"
click at [142, 198] on input "DD/MM/YYYY hh:mm aa" at bounding box center [149, 195] width 77 height 14
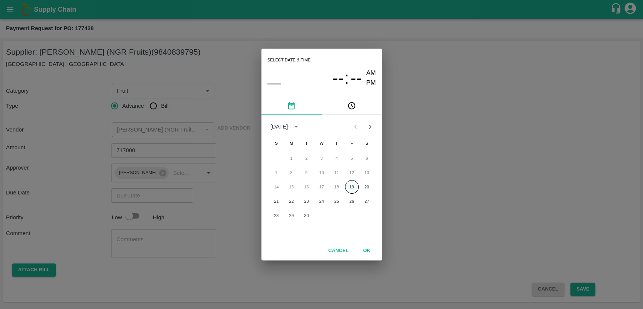
click at [351, 187] on button "19" at bounding box center [352, 187] width 14 height 14
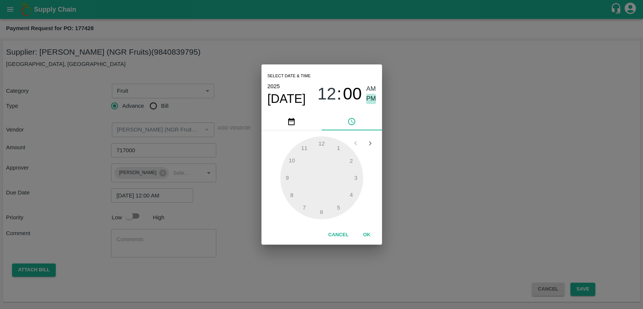
click at [373, 100] on span "PM" at bounding box center [371, 99] width 10 height 10
click at [320, 211] on div at bounding box center [321, 177] width 83 height 83
click at [355, 179] on div at bounding box center [321, 177] width 83 height 83
click at [332, 96] on span "06" at bounding box center [326, 94] width 19 height 20
click at [355, 181] on div at bounding box center [321, 177] width 83 height 83
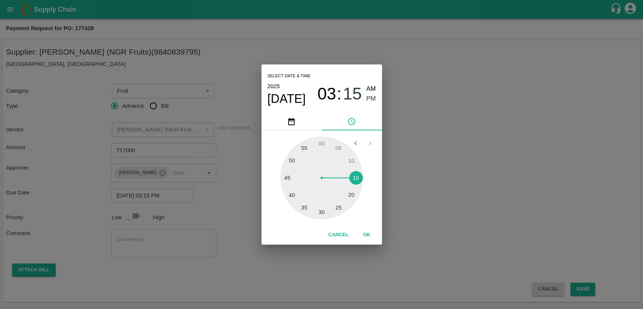
click at [322, 212] on div at bounding box center [321, 177] width 83 height 83
type input "[DATE] 03:30 PM"
click at [370, 101] on span "PM" at bounding box center [371, 99] width 10 height 10
click at [365, 238] on button "OK" at bounding box center [367, 234] width 24 height 13
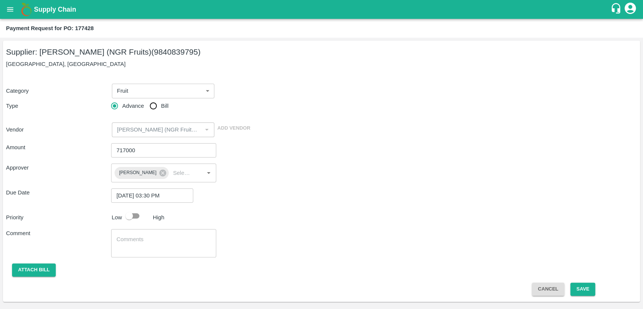
click at [145, 251] on div "x ​" at bounding box center [163, 243] width 105 height 28
click at [582, 287] on button "Save" at bounding box center [583, 289] width 25 height 13
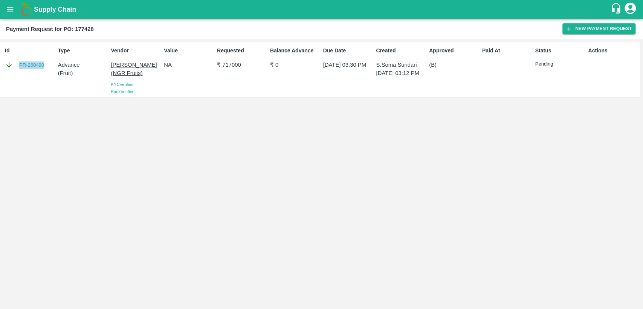
drag, startPoint x: 47, startPoint y: 62, endPoint x: 11, endPoint y: 61, distance: 36.6
click at [11, 61] on div "PR-260490" at bounding box center [30, 65] width 50 height 8
copy link "PR-260490"
